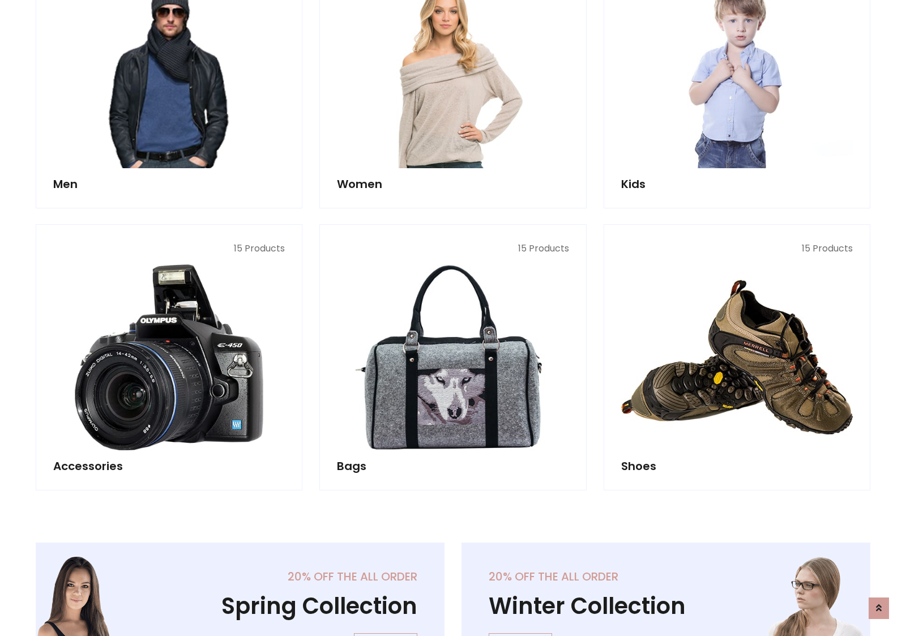
scroll to position [379, 0]
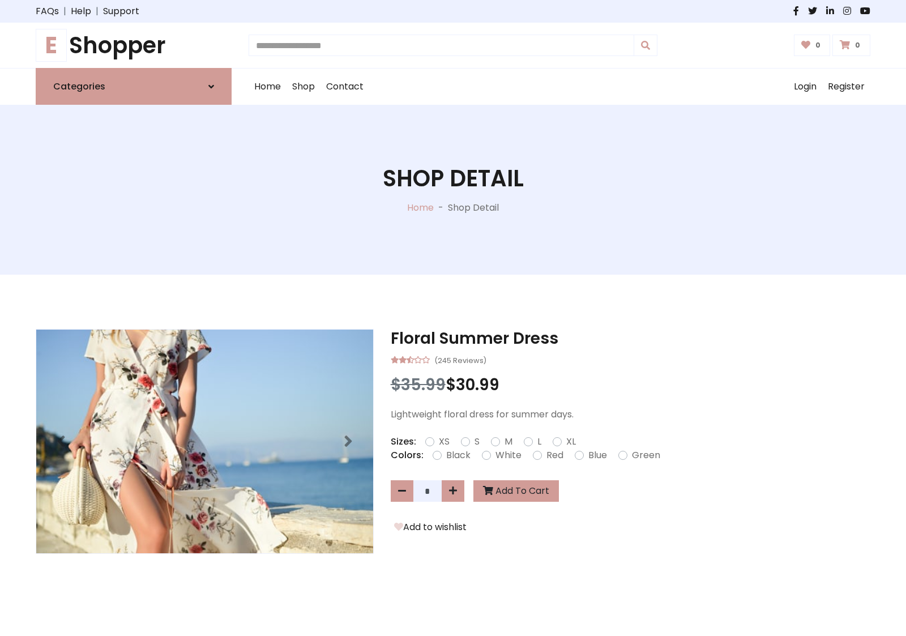
click at [134, 45] on h1 "E Shopper" at bounding box center [134, 45] width 196 height 27
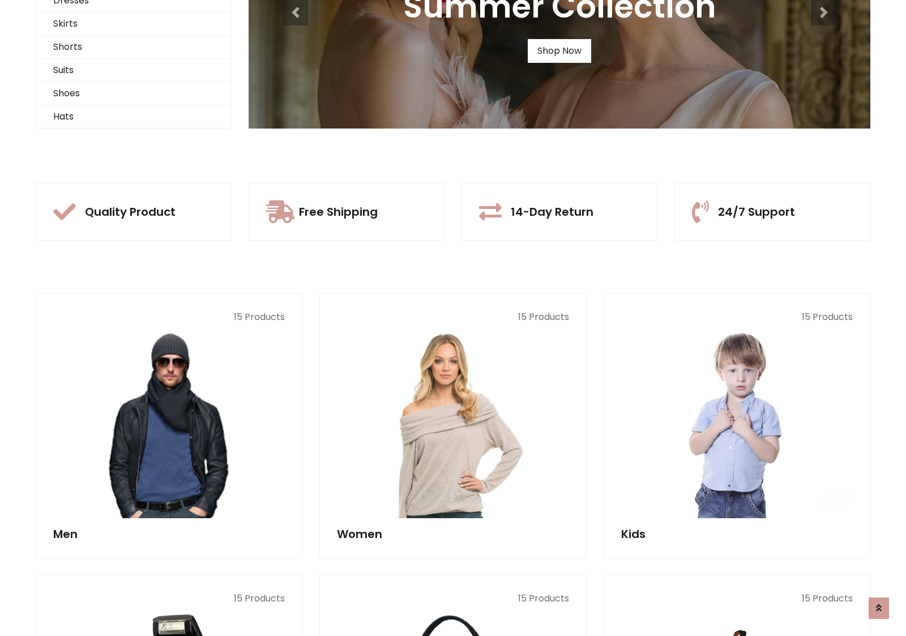
scroll to position [109, 0]
